Goal: Information Seeking & Learning: Learn about a topic

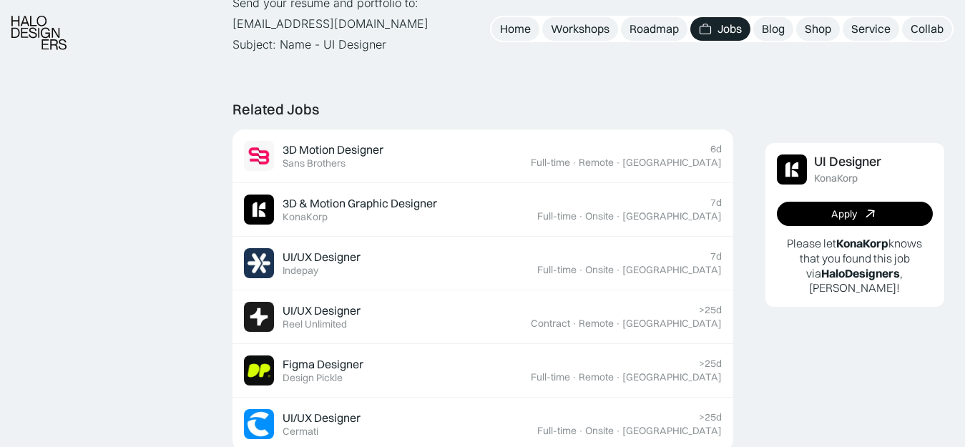
scroll to position [807, 0]
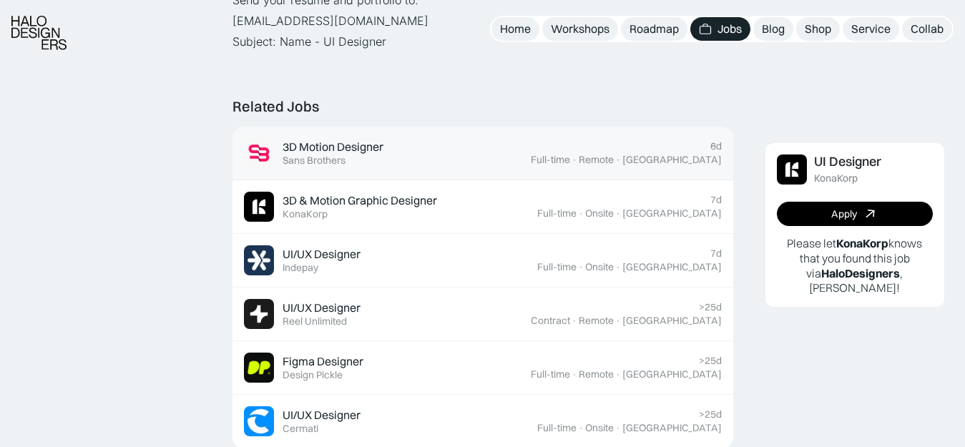
click at [457, 152] on div "3D Motion Designer Featured Sans Brothers" at bounding box center [387, 153] width 287 height 30
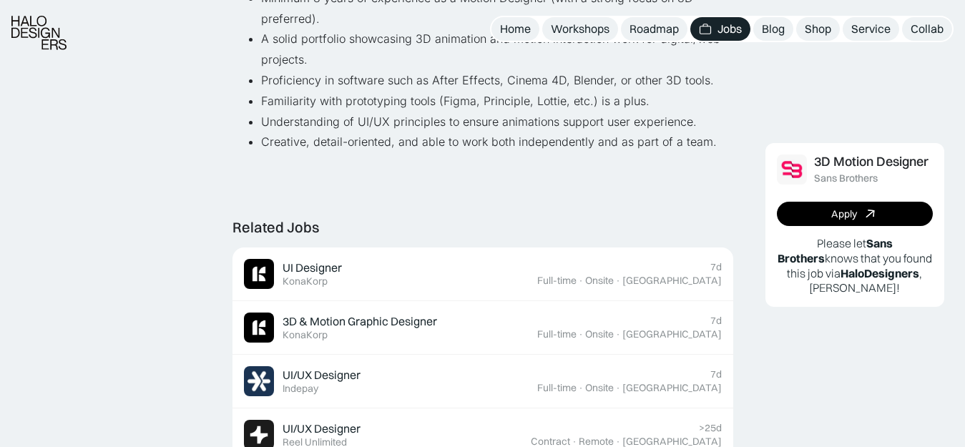
scroll to position [595, 0]
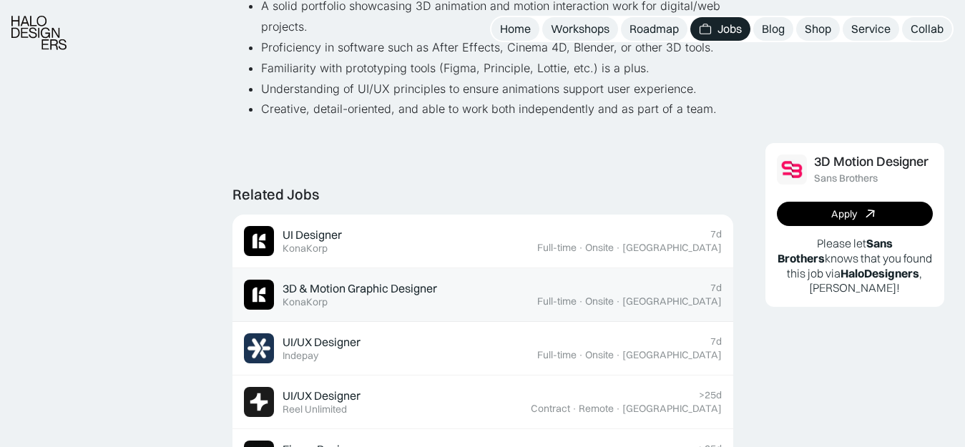
click at [371, 288] on div "3D & Motion Graphic Designer" at bounding box center [360, 288] width 155 height 15
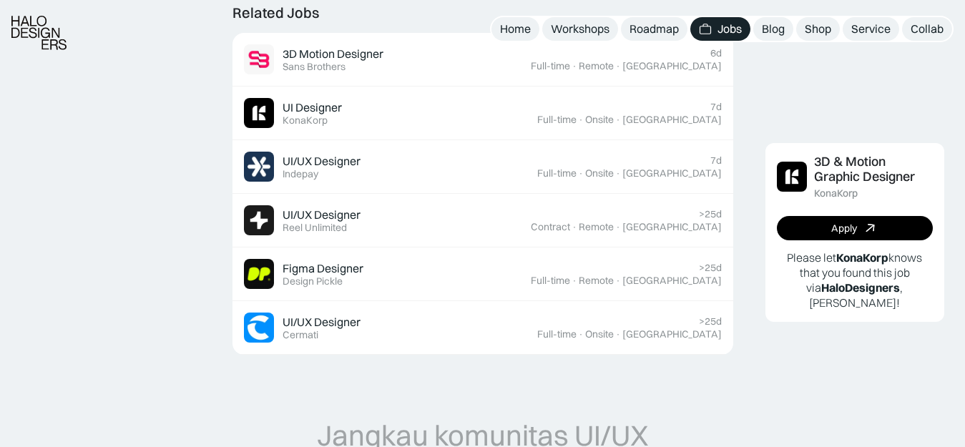
scroll to position [928, 0]
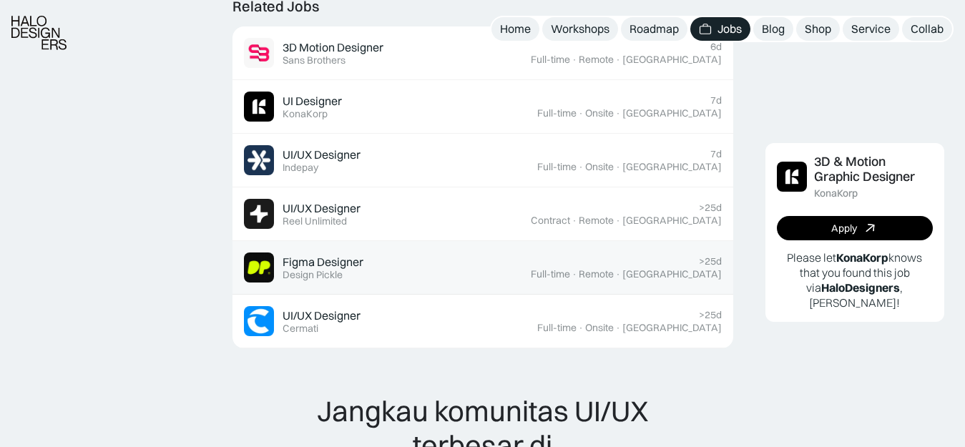
click at [349, 263] on div "Figma Designer" at bounding box center [323, 262] width 81 height 15
